Goal: Information Seeking & Learning: Check status

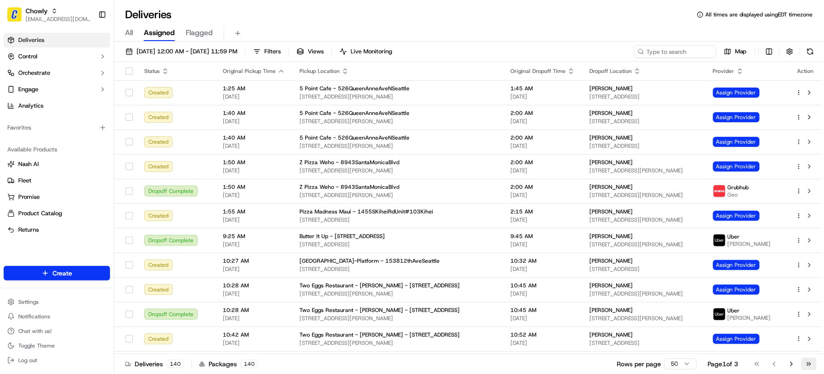
drag, startPoint x: 822, startPoint y: 371, endPoint x: 809, endPoint y: 367, distance: 13.7
click at [822, 371] on div "Deliveries 140 Packages 140 Rows per page 50 Page 1 of 3 Go to first page Go to…" at bounding box center [469, 364] width 710 height 21
drag, startPoint x: 820, startPoint y: 365, endPoint x: 464, endPoint y: 227, distance: 381.5
click at [820, 365] on div "Deliveries 142 Packages 142 Rows per page 50 Page 1 of 3 Go to first page Go to…" at bounding box center [469, 364] width 710 height 21
click at [47, 10] on span "Chowly" at bounding box center [37, 10] width 22 height 9
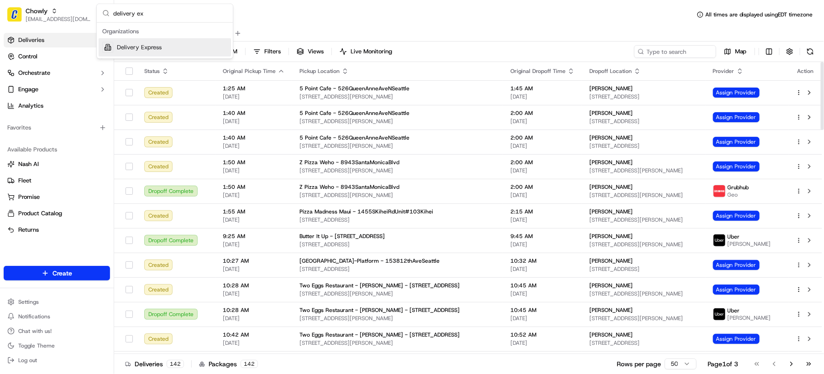
type input "delivery ex"
click at [170, 47] on div "Delivery Express" at bounding box center [165, 47] width 132 height 18
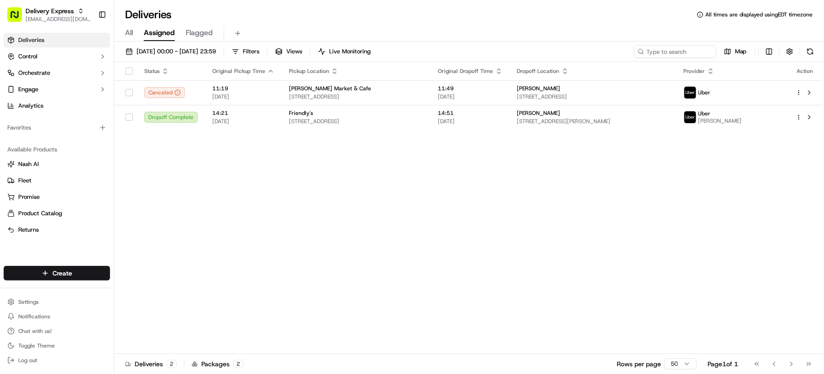
click at [129, 35] on span "All" at bounding box center [129, 32] width 8 height 11
click at [656, 52] on input at bounding box center [662, 51] width 110 height 13
paste input "[PERSON_NAME]"
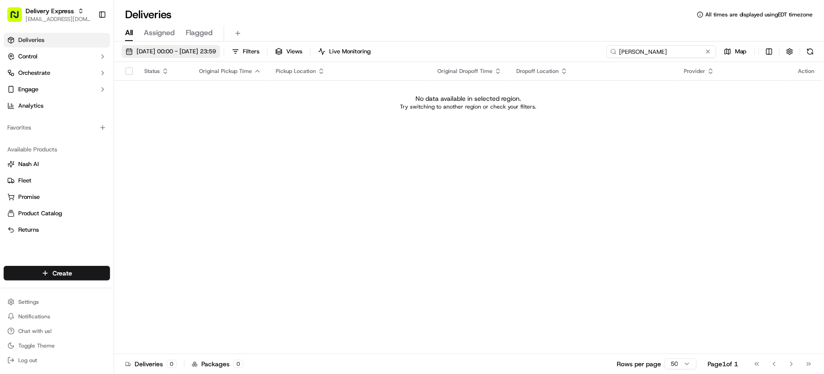
type input "[PERSON_NAME]"
click at [160, 51] on span "15/09/2025 00:00 - 15/09/2025 23:59" at bounding box center [175, 51] width 79 height 8
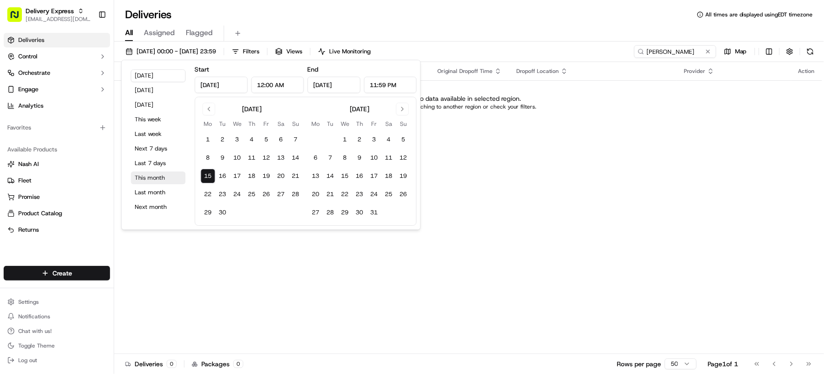
click at [160, 176] on button "This month" at bounding box center [158, 178] width 55 height 13
type input "Sep 1, 2025"
type input "Sep 30, 2025"
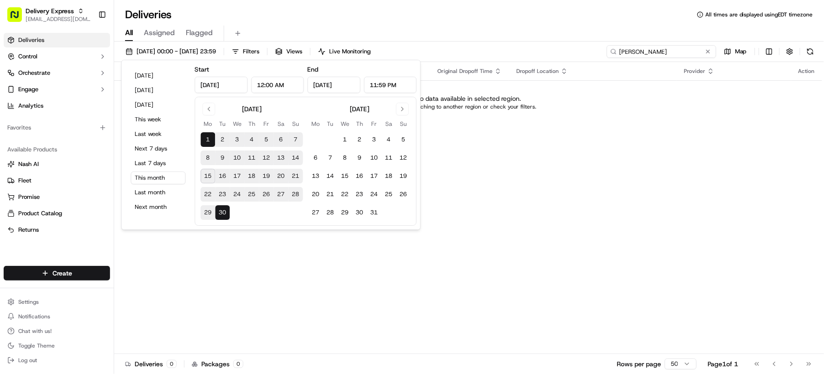
click at [695, 52] on input "[PERSON_NAME]" at bounding box center [662, 51] width 110 height 13
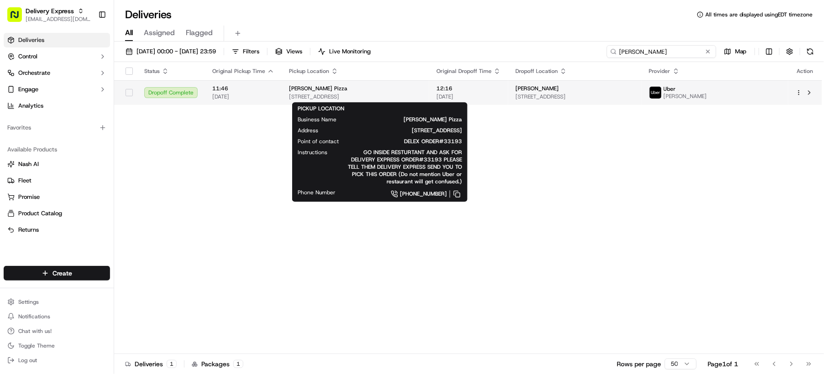
type input "[PERSON_NAME]"
click at [380, 92] on div "Liquori's Pizza" at bounding box center [355, 88] width 133 height 7
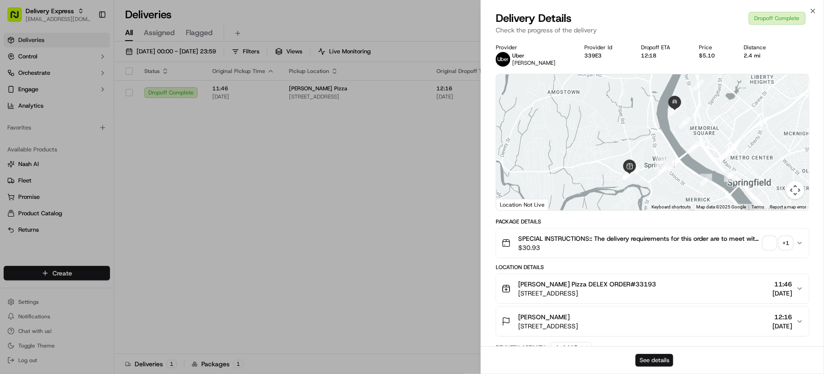
click at [665, 362] on button "See details" at bounding box center [654, 360] width 38 height 13
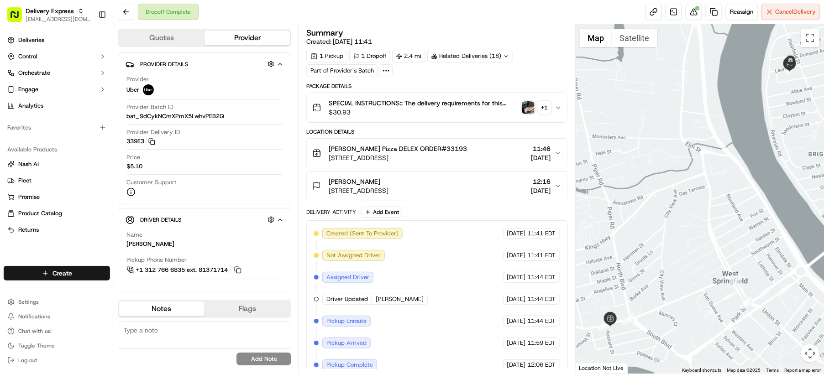
click at [792, 335] on div at bounding box center [700, 199] width 248 height 350
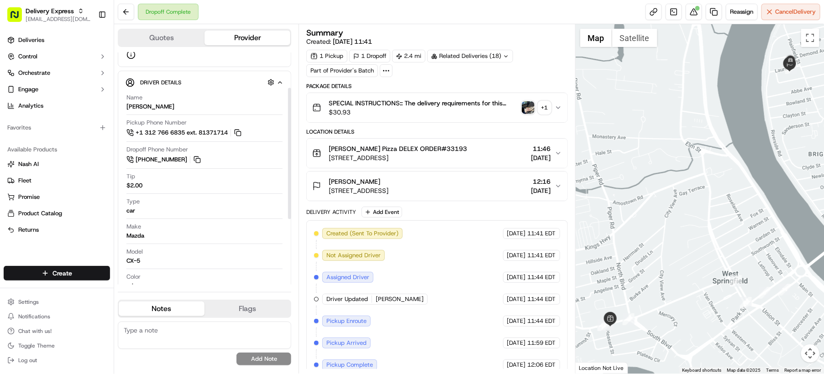
scroll to position [152, 0]
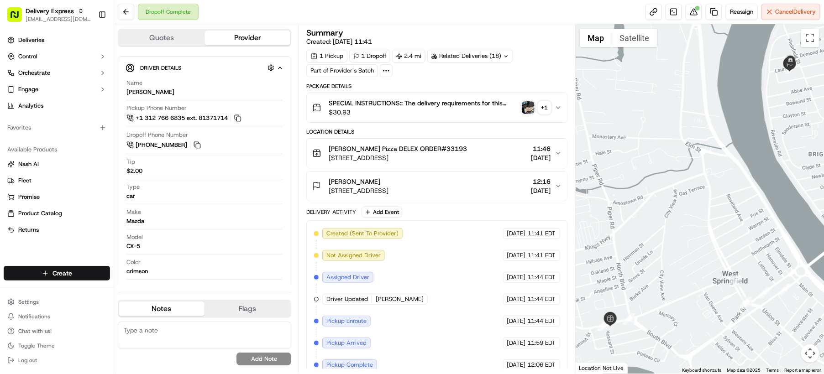
click at [186, 336] on textarea at bounding box center [204, 335] width 173 height 27
paste textarea "Caller Details: Merchant Reason for call: Update on the refund request Resoluti…"
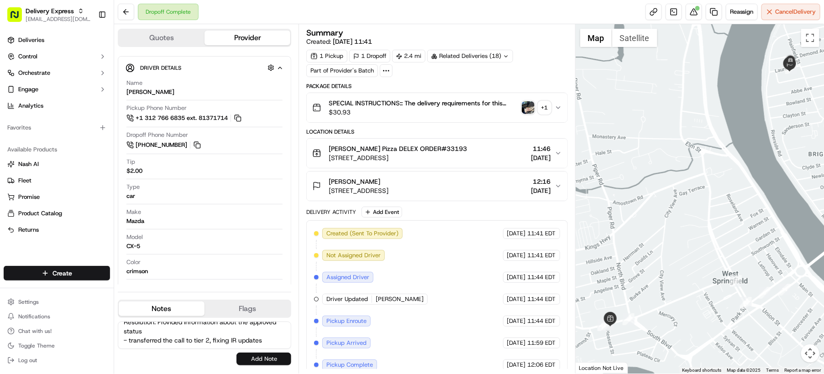
type textarea "Caller Details: Merchant Reason for call: Update on the refund request Resoluti…"
click at [247, 357] on button "Add Note" at bounding box center [263, 359] width 55 height 13
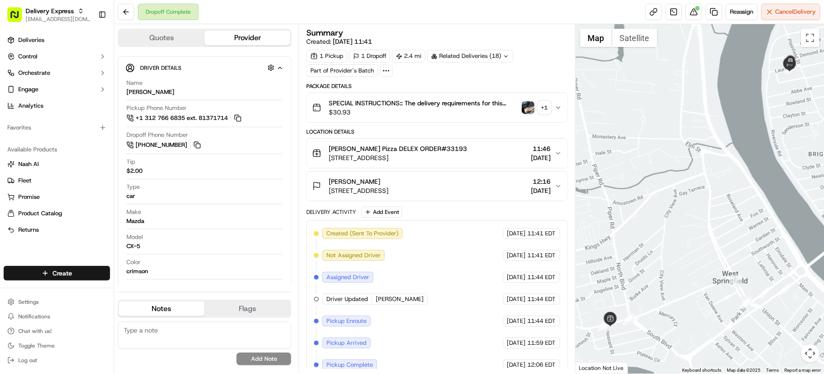
scroll to position [0, 0]
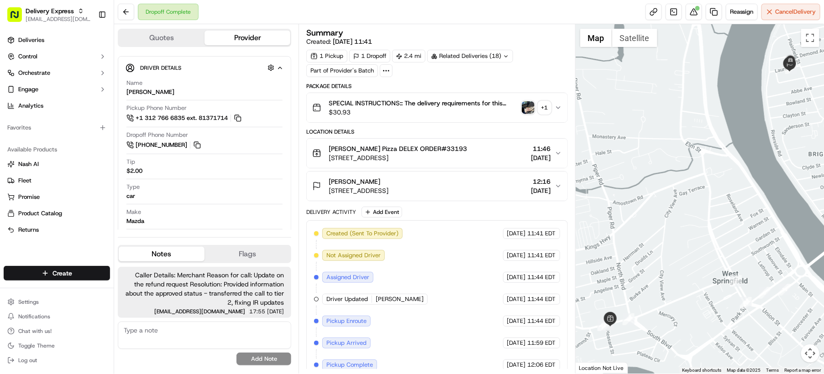
click at [765, 344] on div at bounding box center [700, 199] width 248 height 350
click at [752, 342] on div at bounding box center [700, 199] width 248 height 350
